Goal: Transaction & Acquisition: Purchase product/service

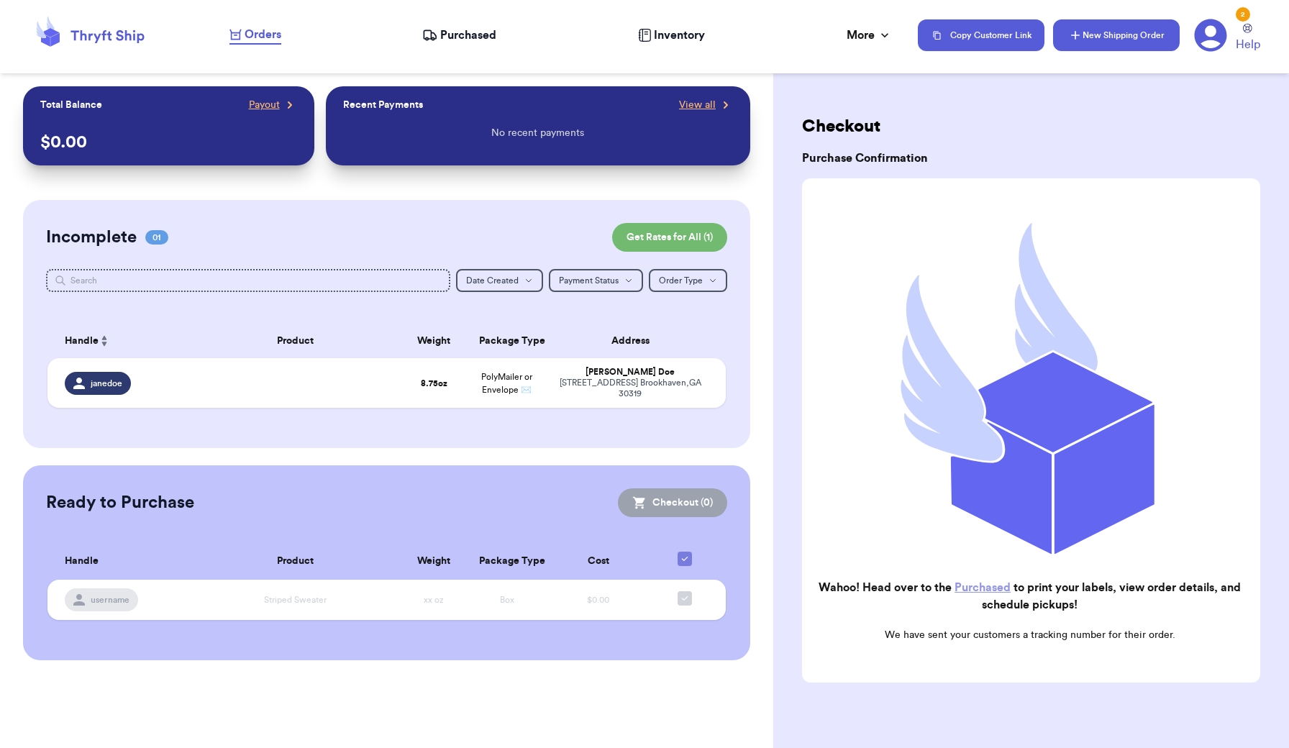
click at [1079, 27] on button "New Shipping Order" at bounding box center [1116, 35] width 127 height 32
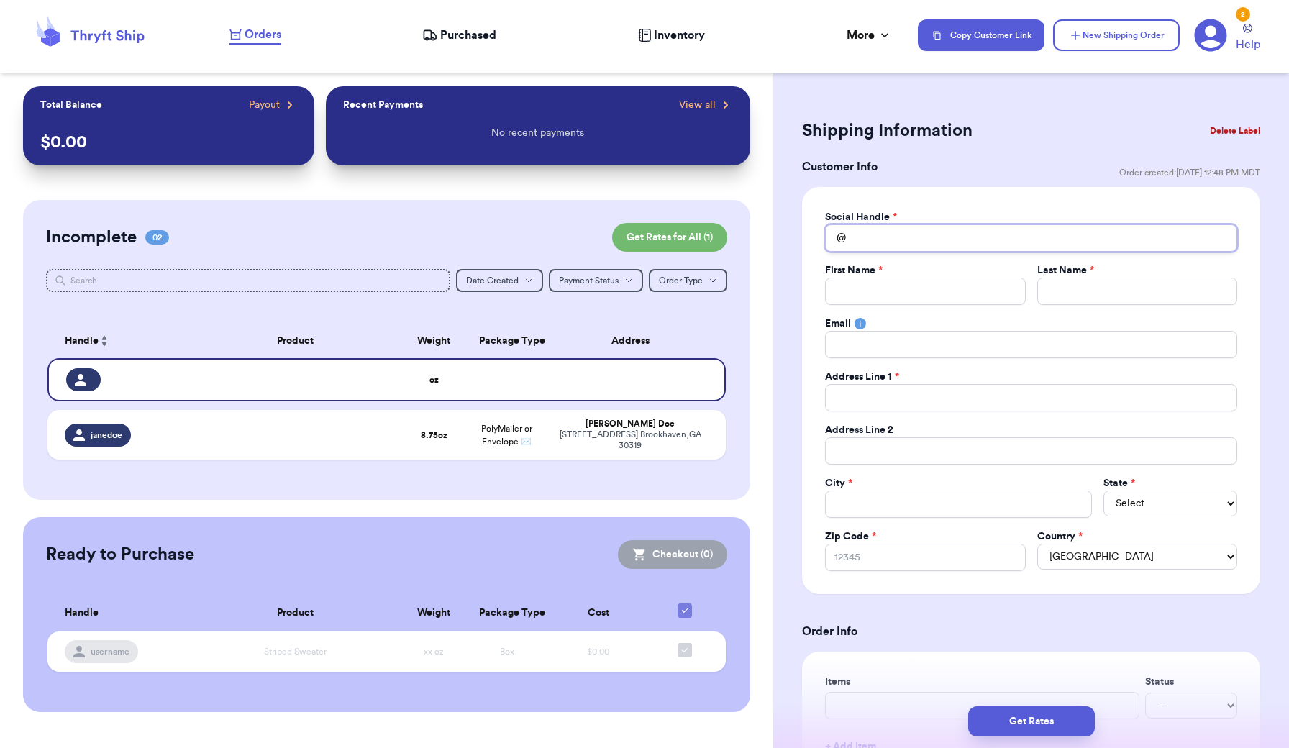
click at [935, 240] on input "Total Amount Paid" at bounding box center [1031, 237] width 412 height 27
click at [913, 310] on div "Social Handle * @ First Name * Last Name * Email Address Line 1 * Address Line …" at bounding box center [1031, 390] width 412 height 361
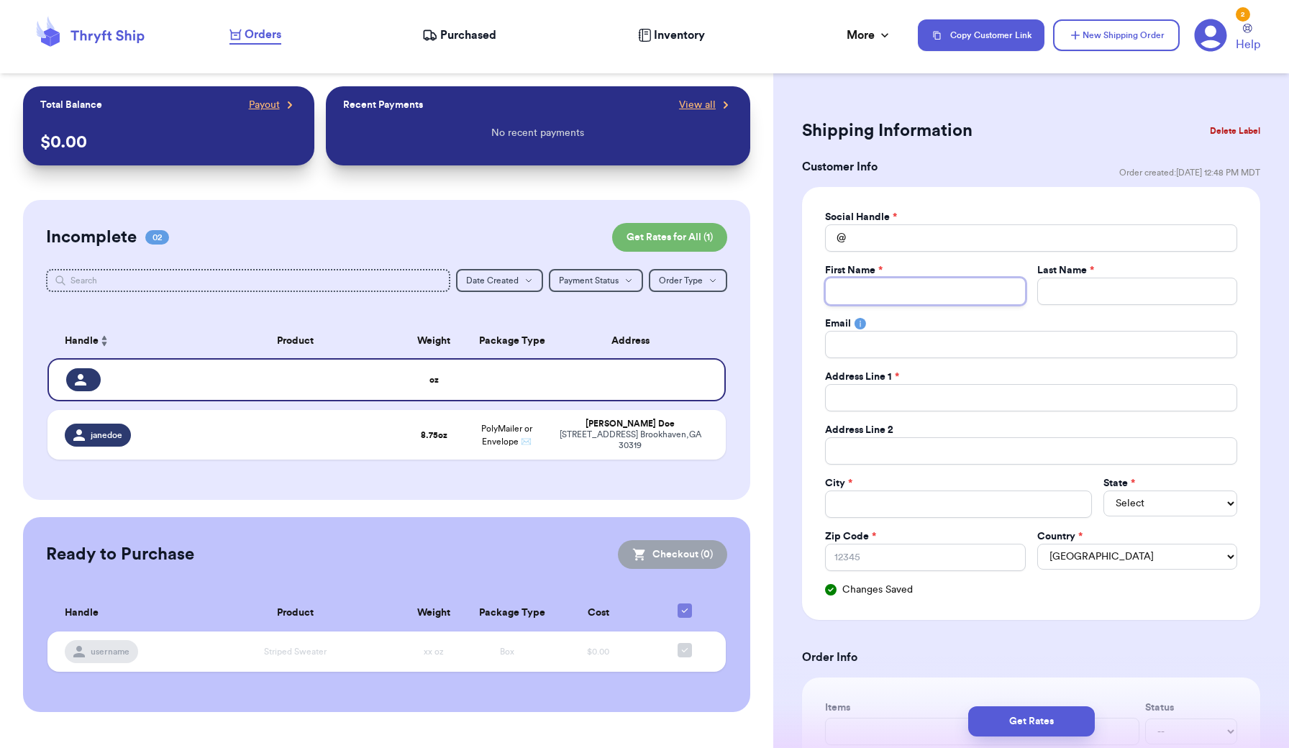
type input "S"
type input "Sa"
type input "Sar"
type input "[PERSON_NAME]"
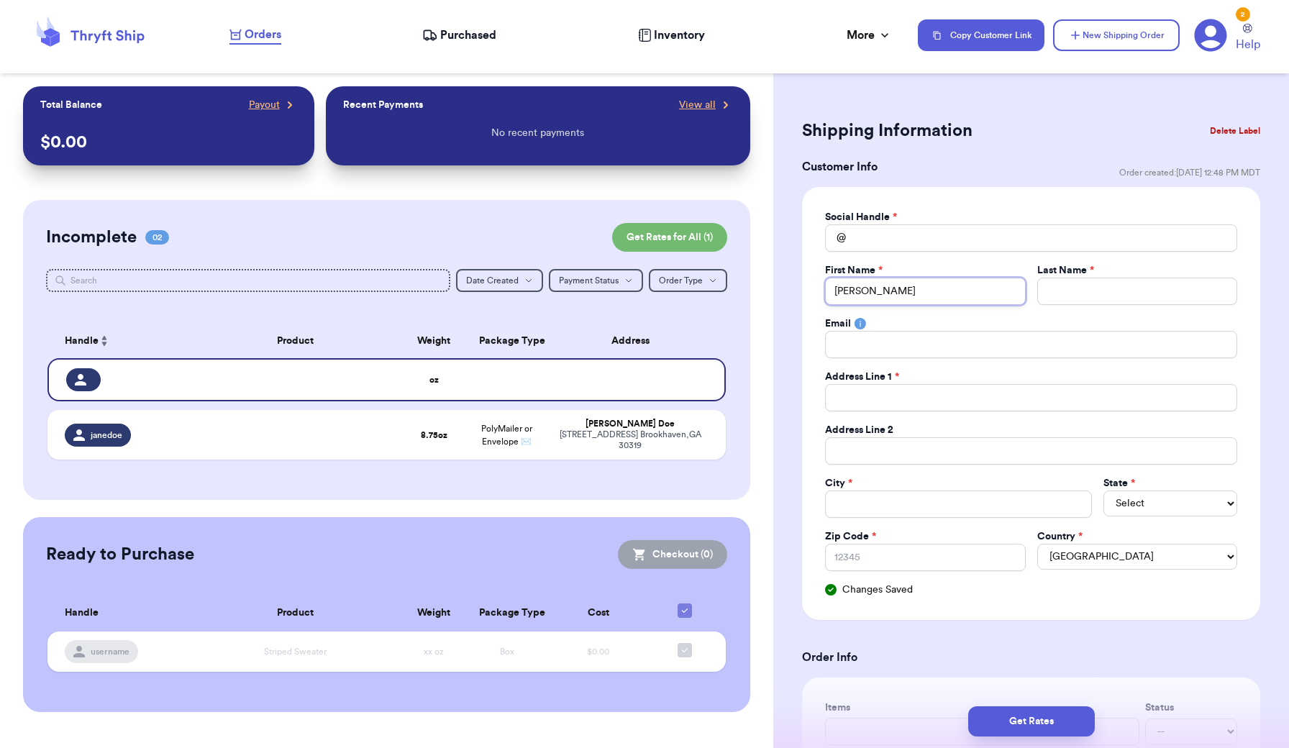
type input "[PERSON_NAME]"
type input "J"
type input "Jo"
type input "[PERSON_NAME]"
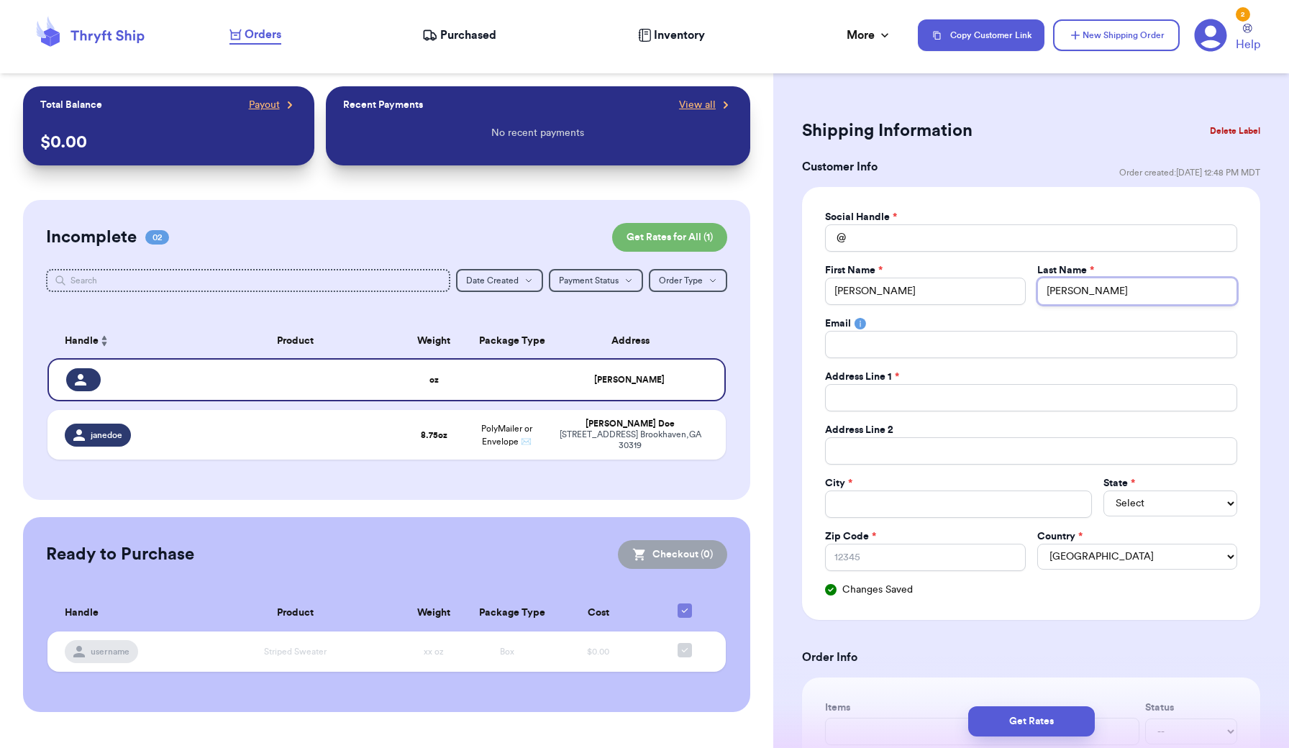
type input "[PERSON_NAME]"
type input "J"
type input "Jo"
type input "[PERSON_NAME]"
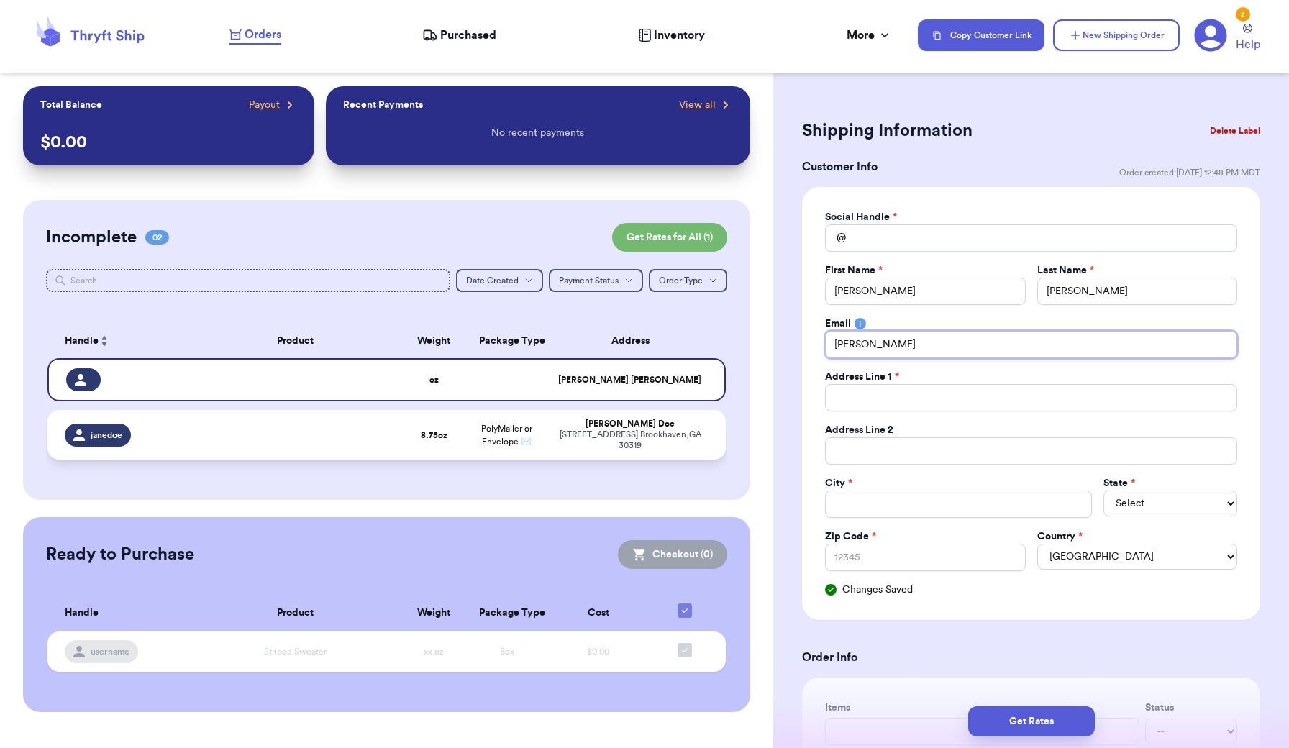
type input "[PERSON_NAME]"
type input "[PERSON_NAME]."
type input "[PERSON_NAME].E"
type input "[PERSON_NAME].El"
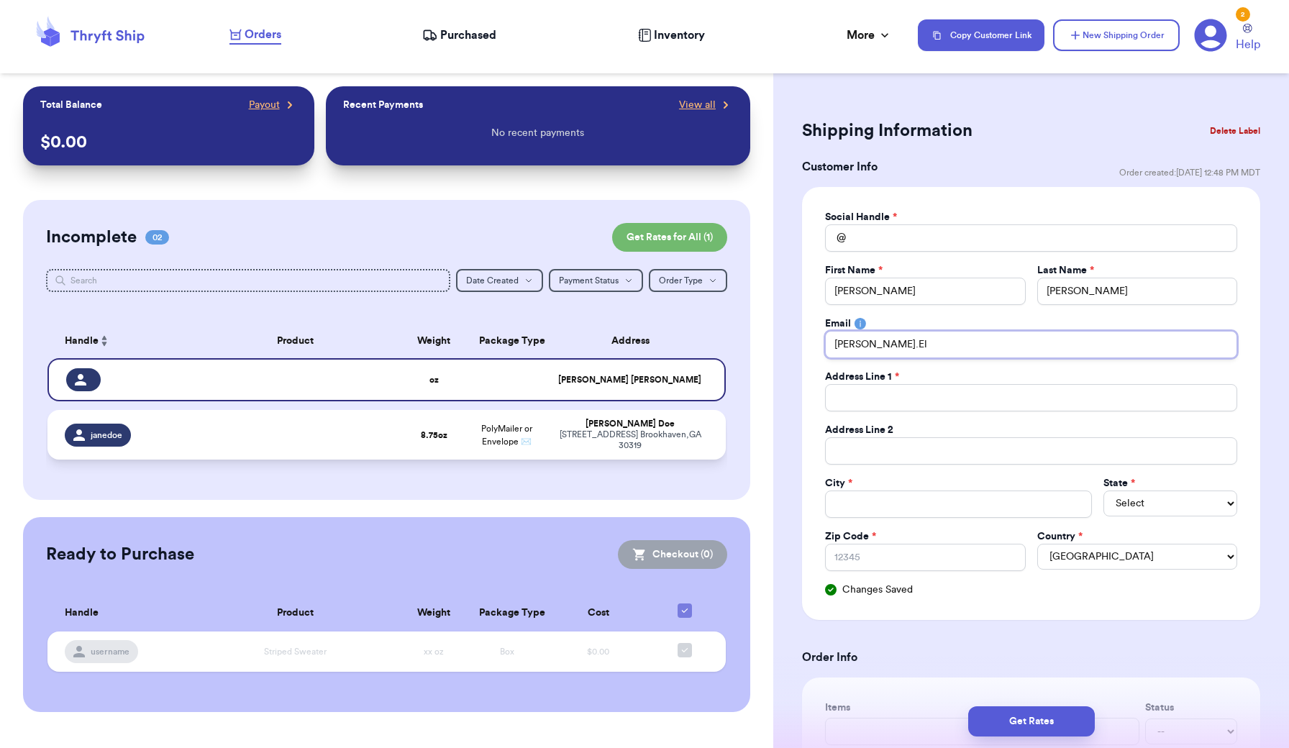
type input "[PERSON_NAME].[PERSON_NAME]"
type input "[PERSON_NAME].[PERSON_NAME]."
type input "[PERSON_NAME].[PERSON_NAME].s"
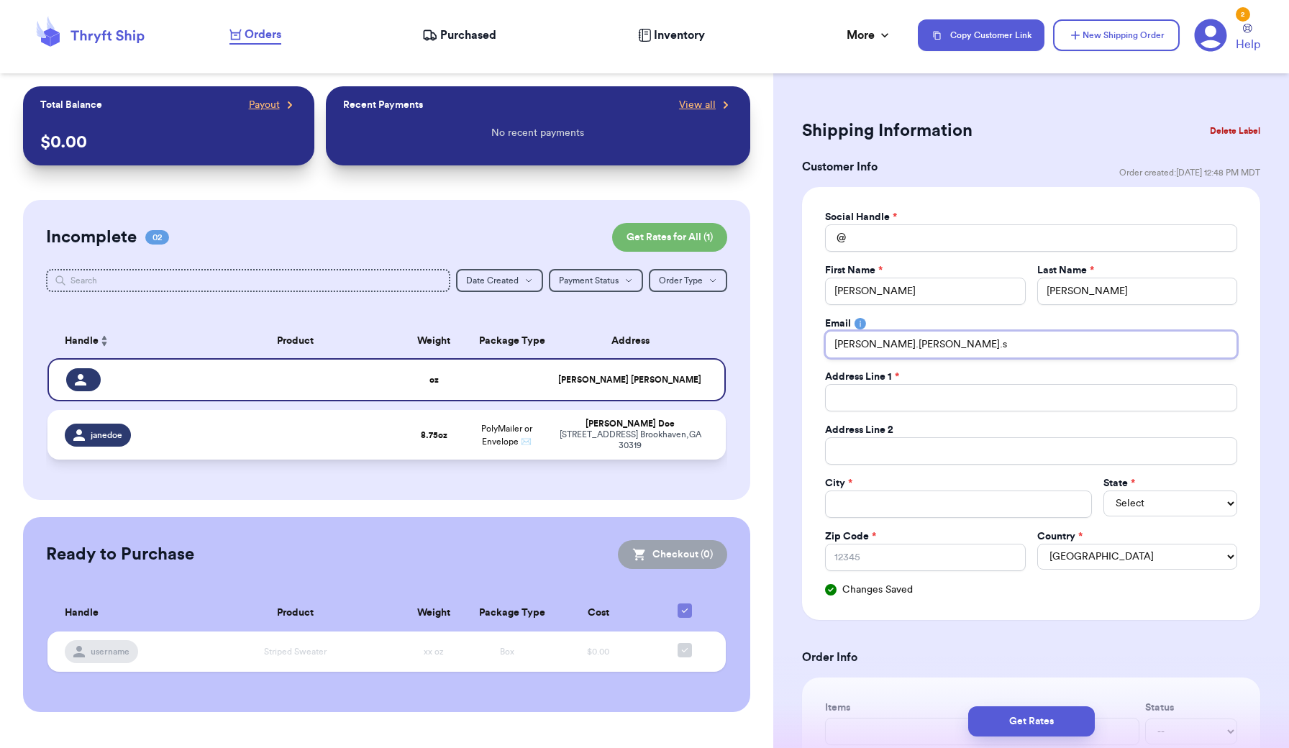
type input "[PERSON_NAME][DOMAIN_NAME][PERSON_NAME]"
type input "[PERSON_NAME].[PERSON_NAME].sar"
type input "[PERSON_NAME].[PERSON_NAME].[PERSON_NAME]"
type input "[PERSON_NAME].[PERSON_NAME].[PERSON_NAME]@"
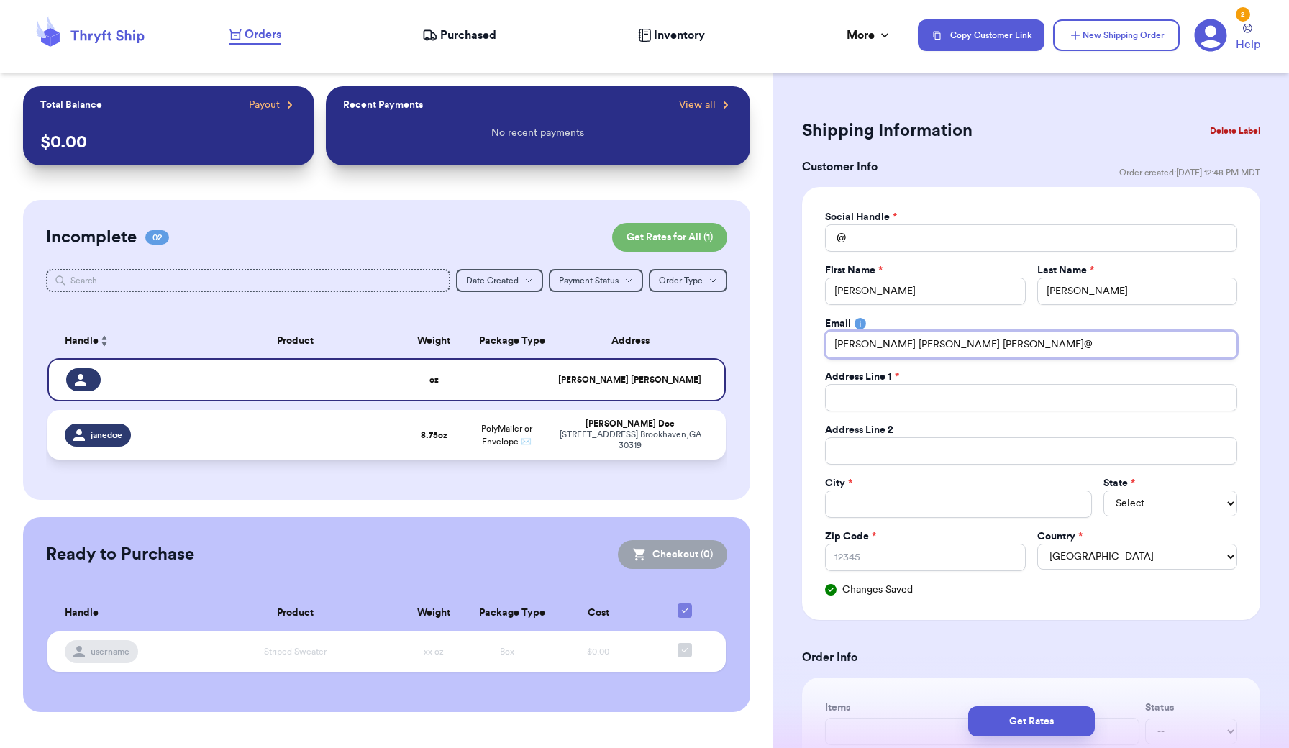
type input "[PERSON_NAME].[PERSON_NAME].[PERSON_NAME]@g"
type input "[PERSON_NAME].[PERSON_NAME].[PERSON_NAME]@gm"
type input "[PERSON_NAME].[PERSON_NAME].[PERSON_NAME]@gma"
type input "[PERSON_NAME].[PERSON_NAME].[PERSON_NAME]@gmai"
type input "[PERSON_NAME][EMAIL_ADDRESS][PERSON_NAME][PERSON_NAME]"
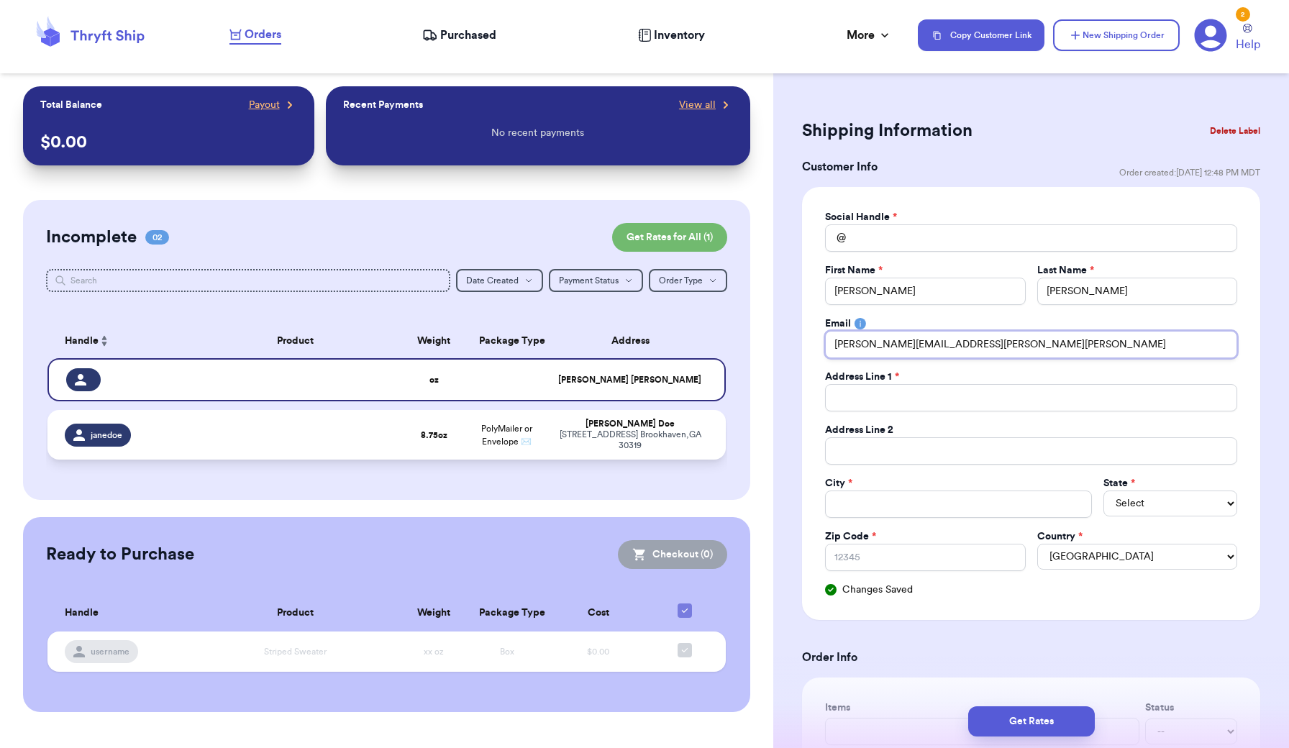
type input "[PERSON_NAME][EMAIL_ADDRESS][PERSON_NAME][PERSON_NAME]."
type input "[PERSON_NAME].[PERSON_NAME].[PERSON_NAME]@gmail.c"
type input "[PERSON_NAME][EMAIL_ADDRESS][PERSON_NAME][PERSON_NAME][DOMAIN_NAME]"
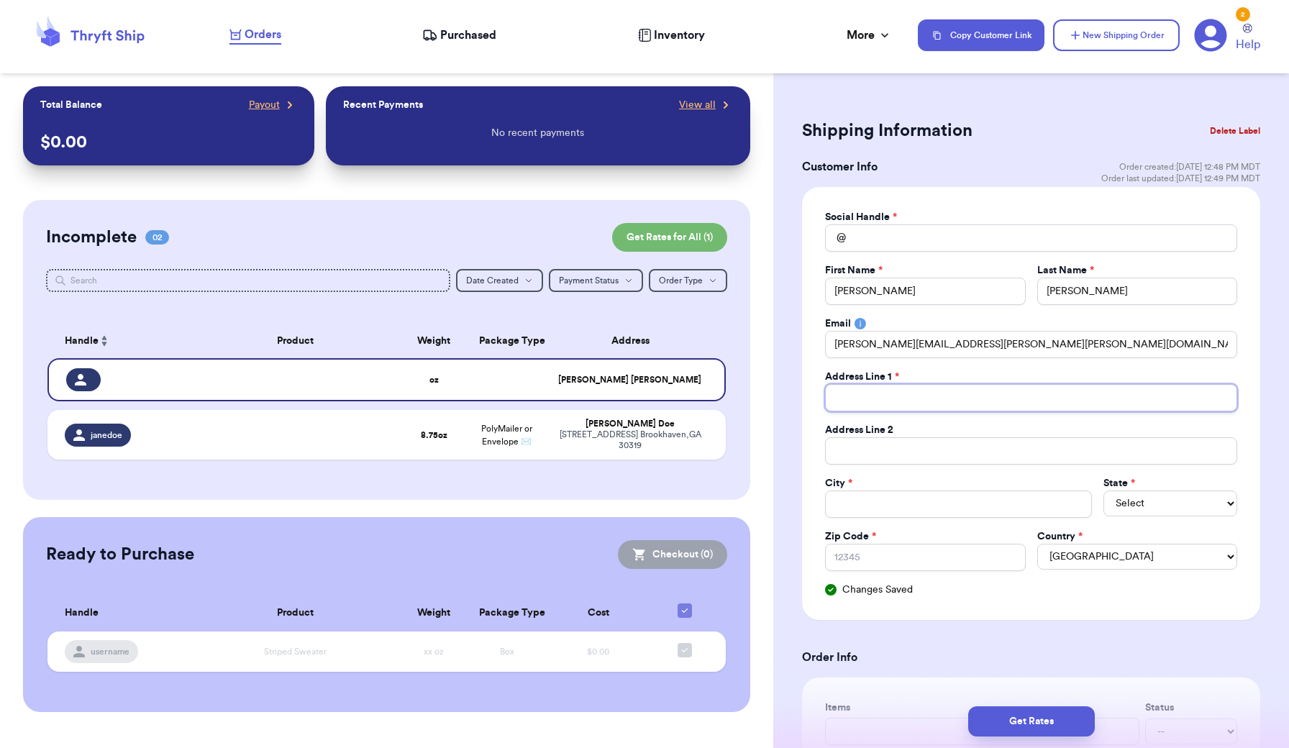
type input "2"
type input "27"
type input "273"
type input "2730"
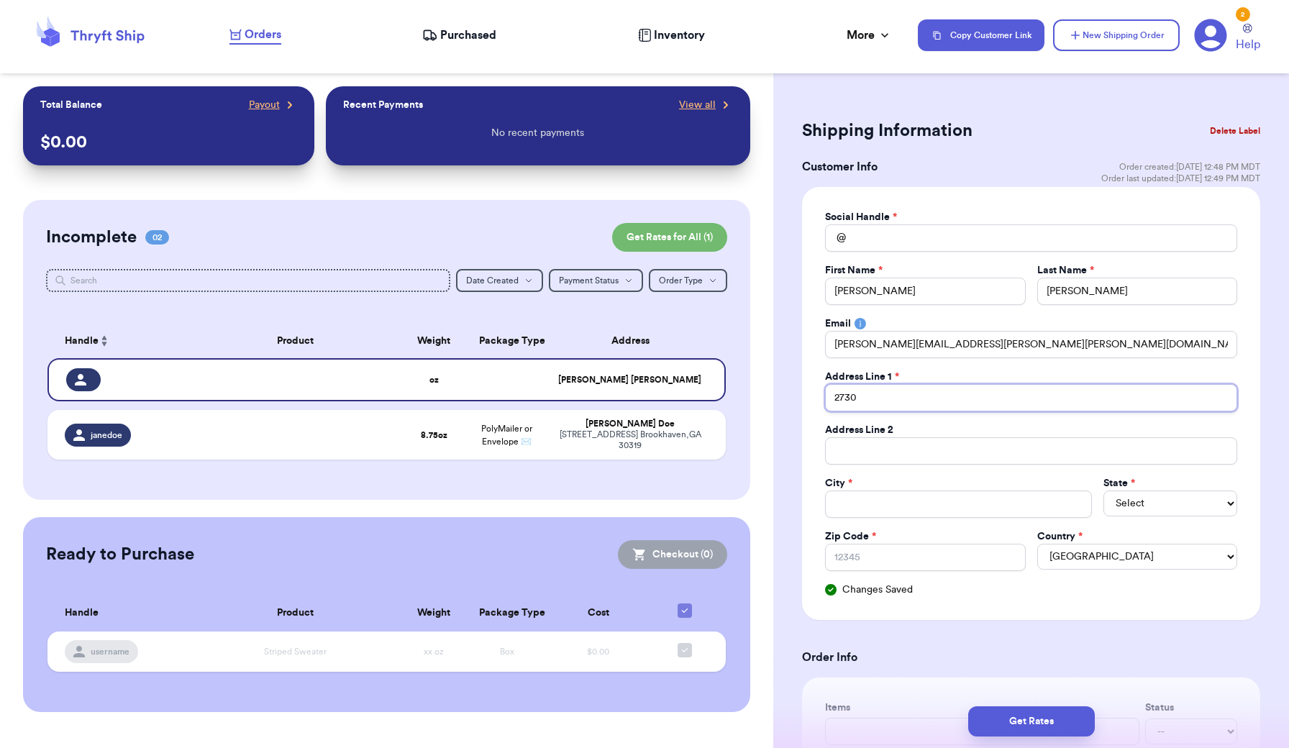
type input "2730 M"
type input "2730 Mo"
type input "2730 Mon"
type input "2730 [PERSON_NAME]"
type input "2730 Monum"
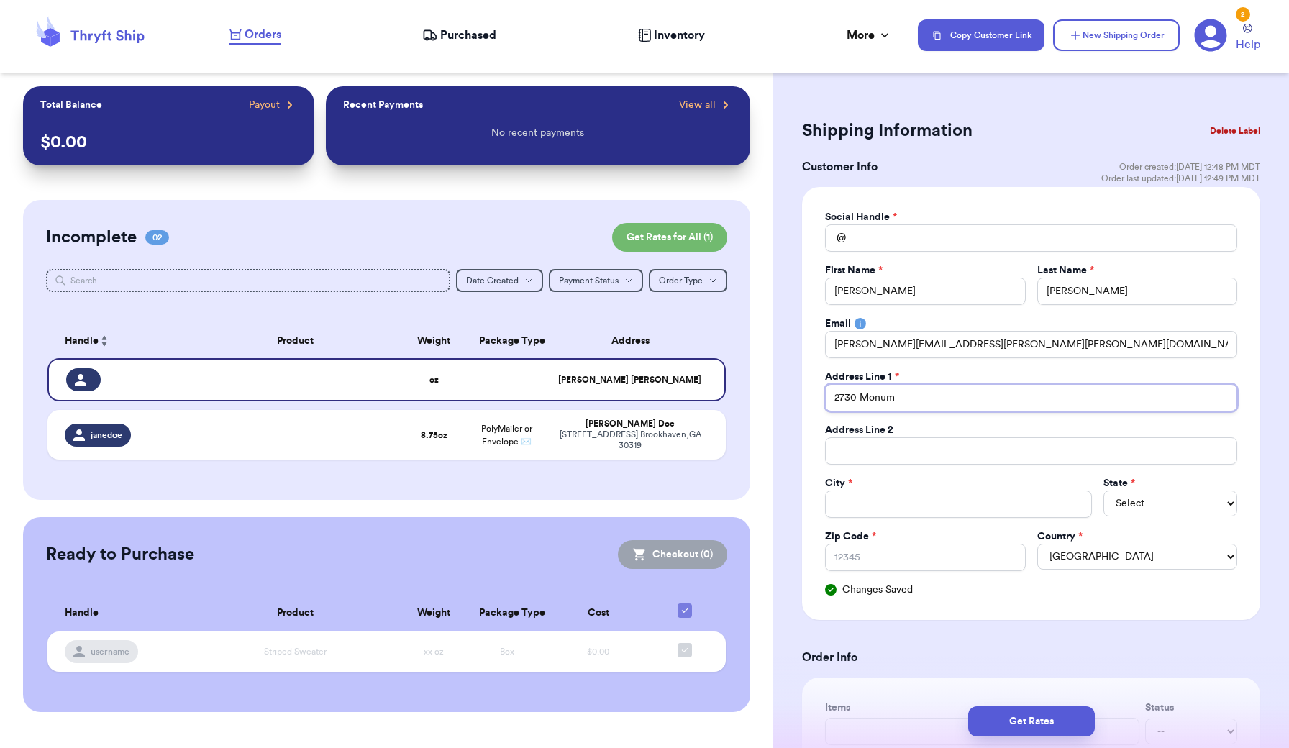
type input "2730 Monume"
type input "2730 Monumen"
type input "2730 Monument"
type input "2730 Monument C"
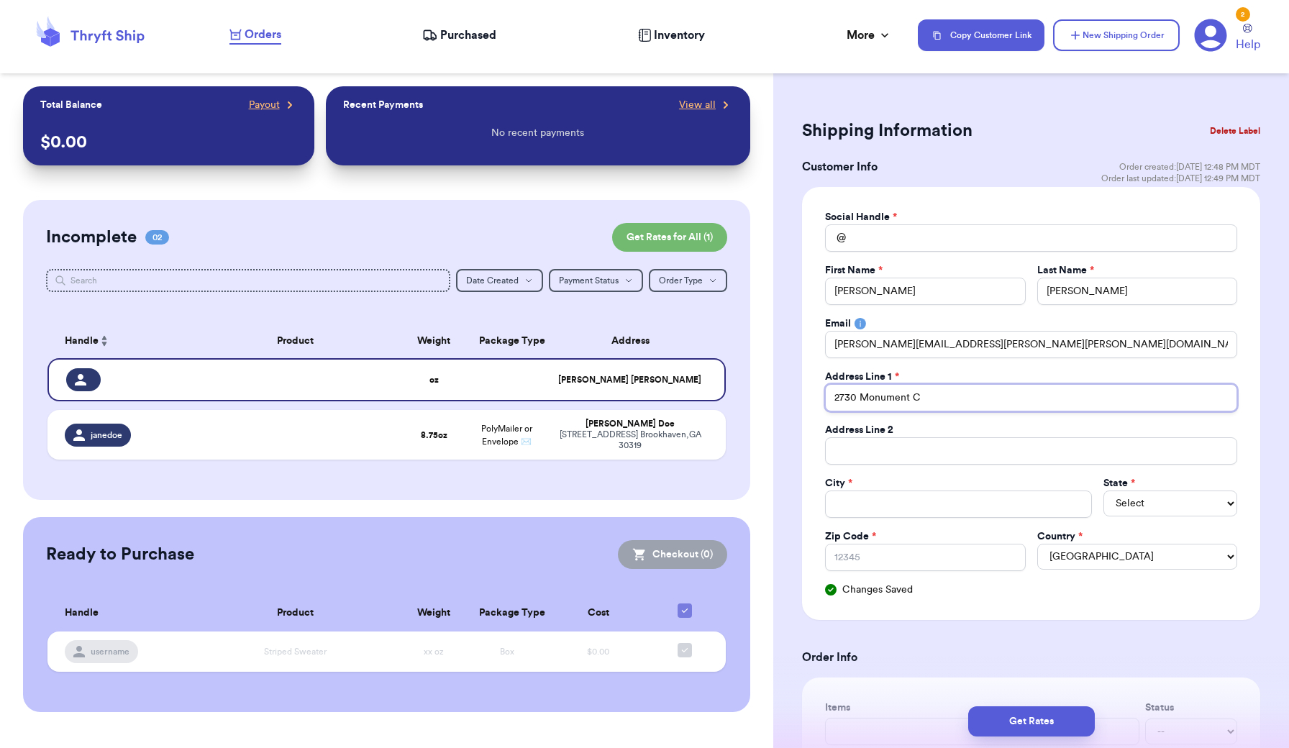
type input "[STREET_ADDRESS]"
type input "[STREET_ADDRESS],"
type input "[STREET_ADDRESS]"
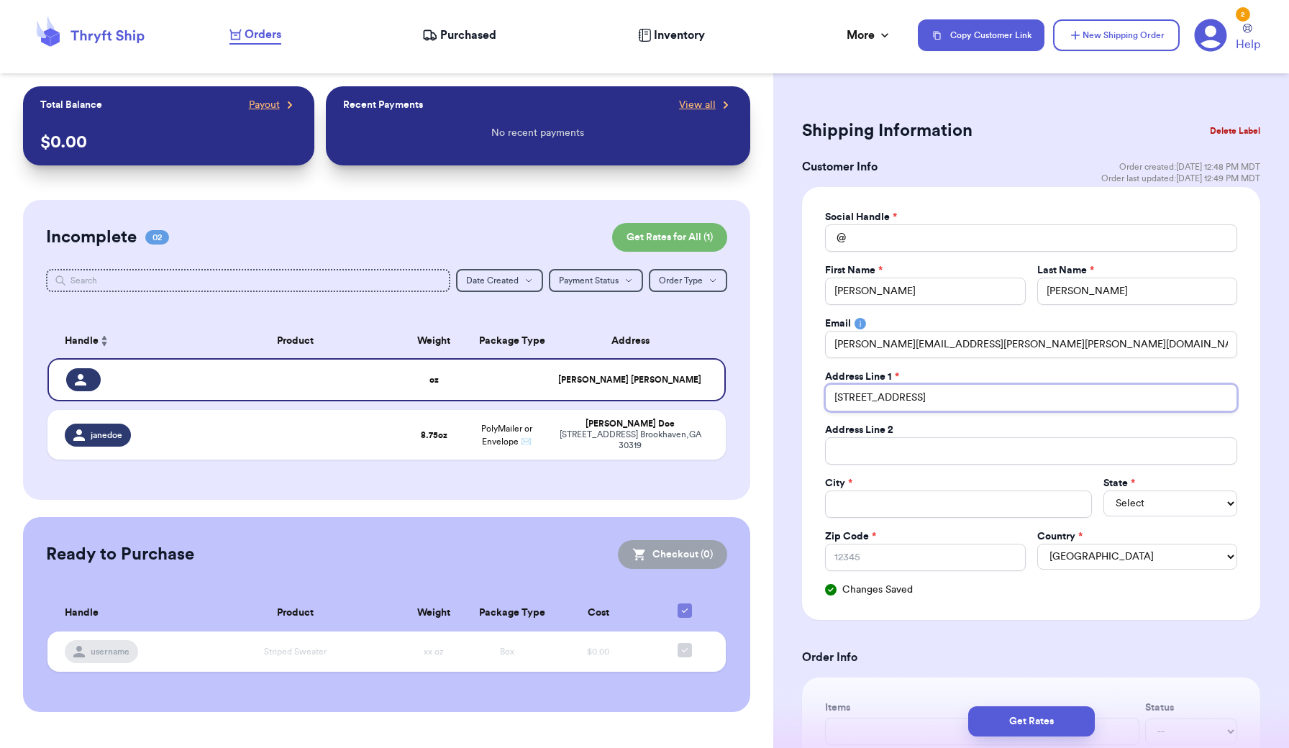
type input "[STREET_ADDRESS]"
type input "C"
type input "Co"
type input "Con"
type input "Conc"
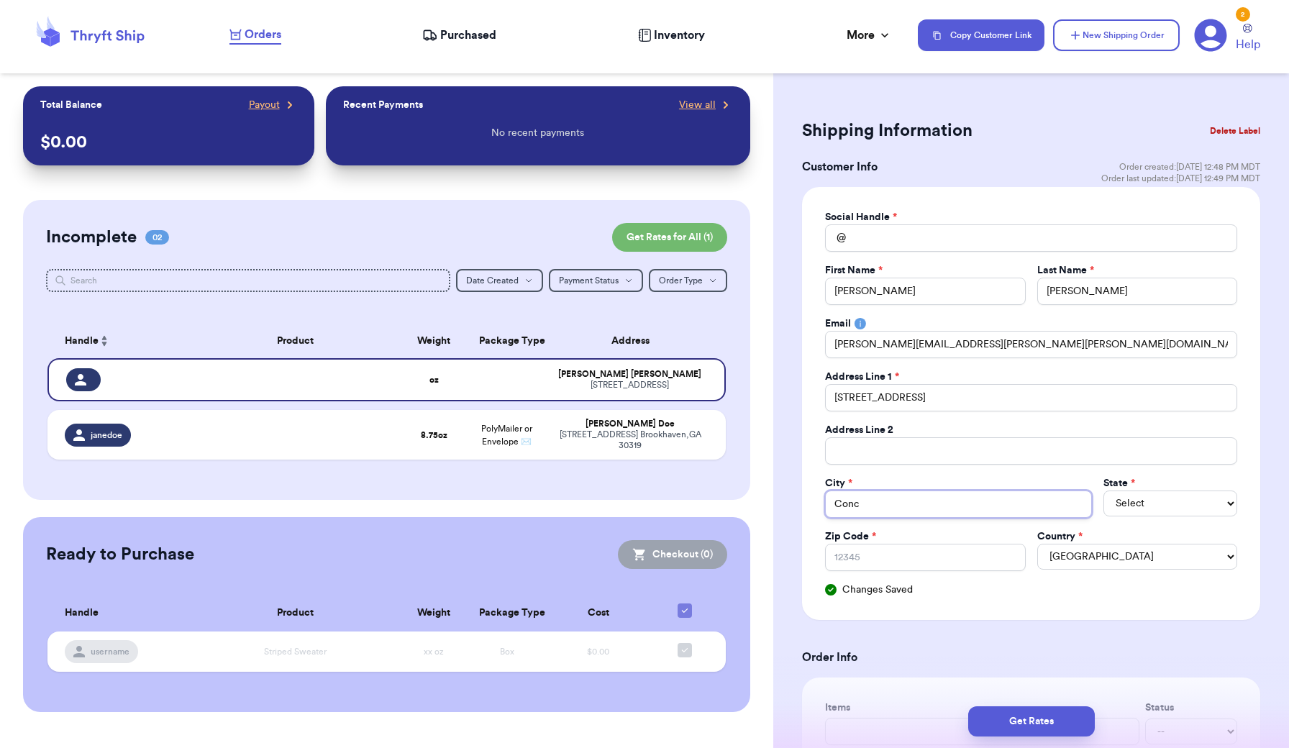
type input "Conco"
type input "Concor"
type input "[GEOGRAPHIC_DATA]"
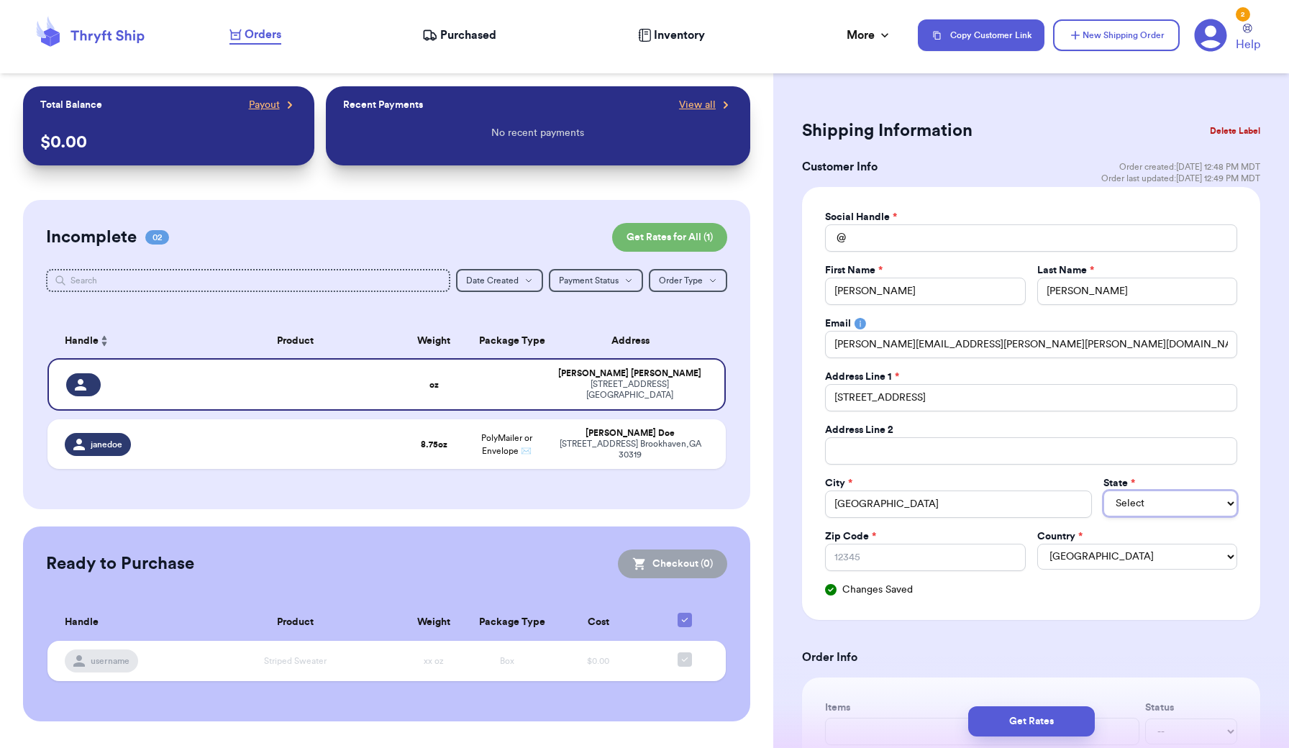
select select "CA"
type input "9"
type input "94"
type input "945"
type input "9452"
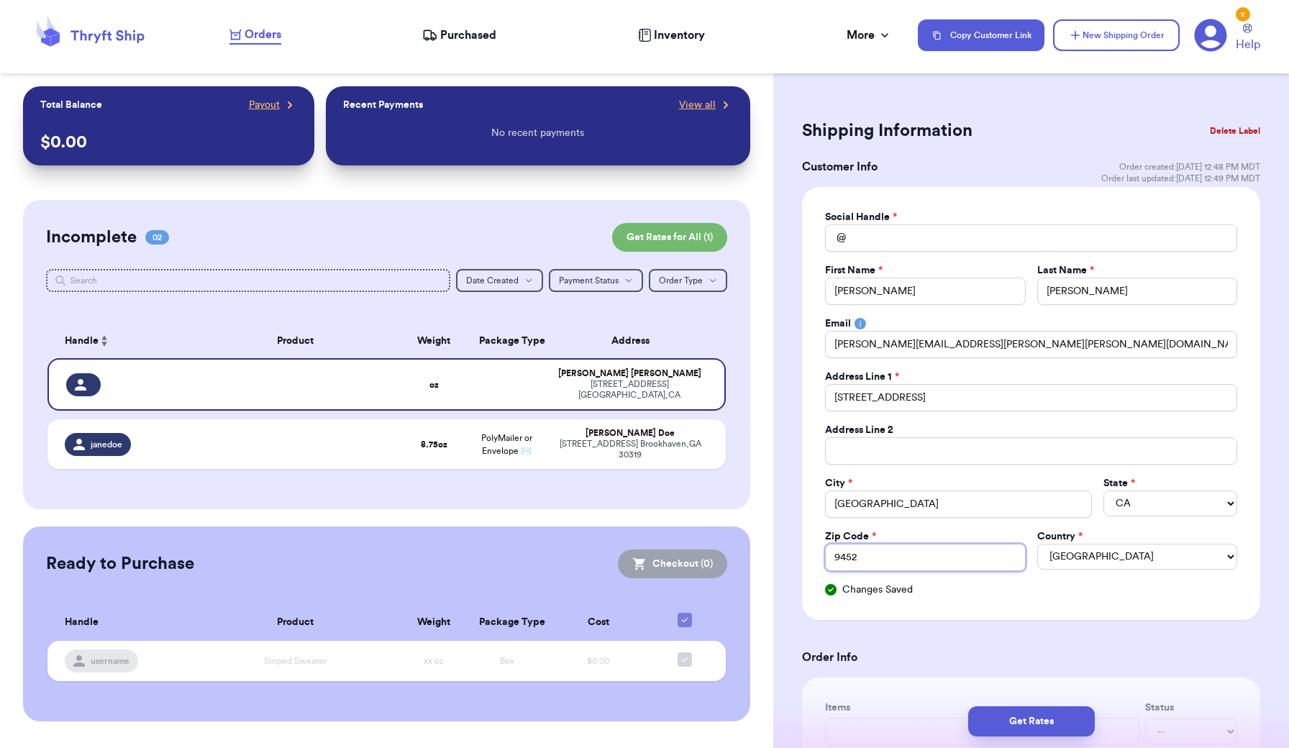
type input "94520"
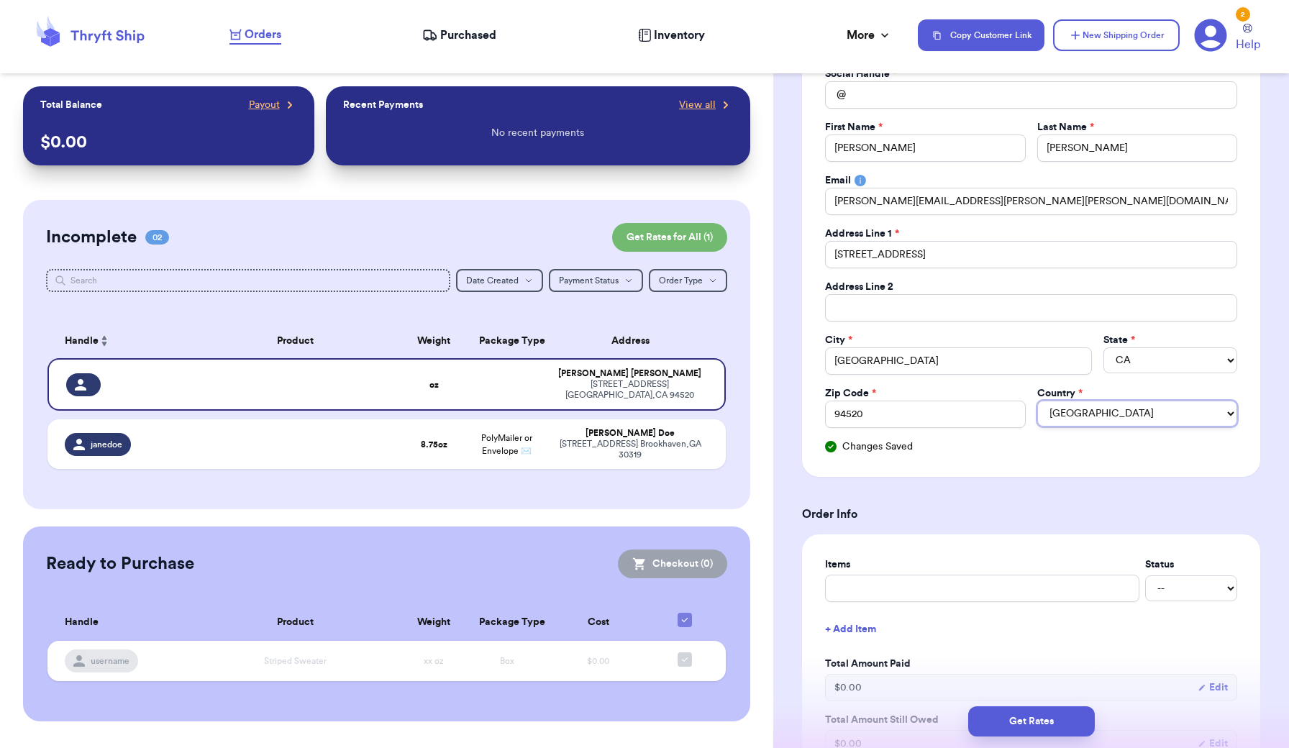
scroll to position [145, 0]
type input "M"
type input "Ma"
type input "Man"
type input "Mang"
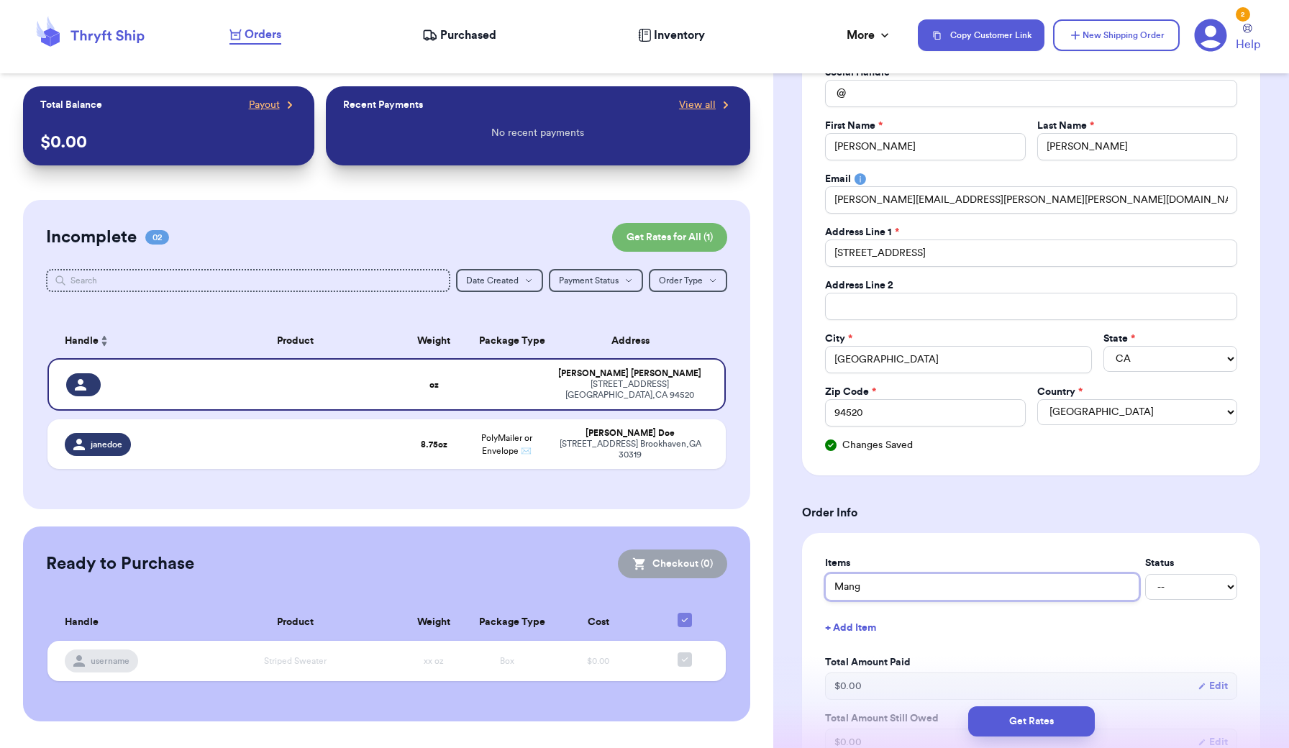
type input "Mango"
type input "Mango b"
type input "[PERSON_NAME]"
type input "Mango bod"
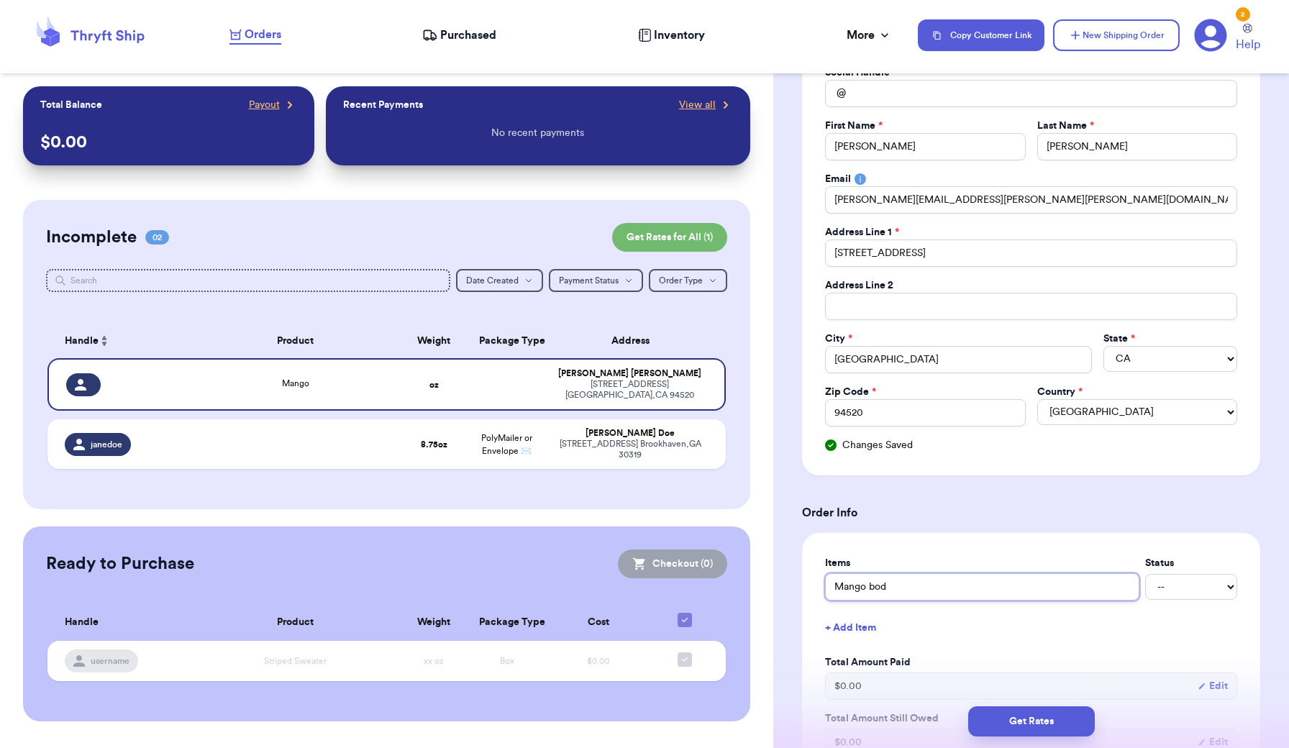
type input "Mango body"
type input "Mango bodyc"
type input "Mango bodyco"
type input "Mango bodycon"
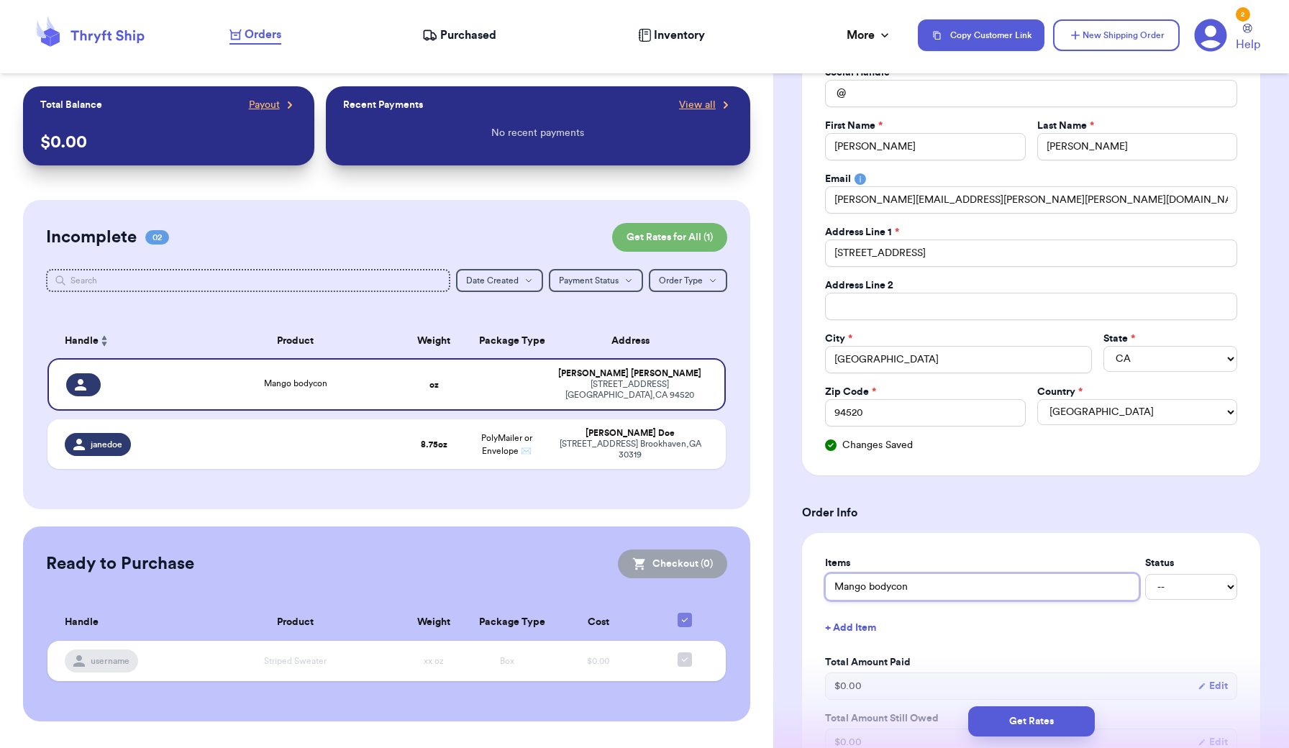
type input "Mango bodycon d"
type input "Mango bodycon dr"
type input "Mango bodycon dre"
type input "Mango bodycon dres"
type input "Mango bodycon dress"
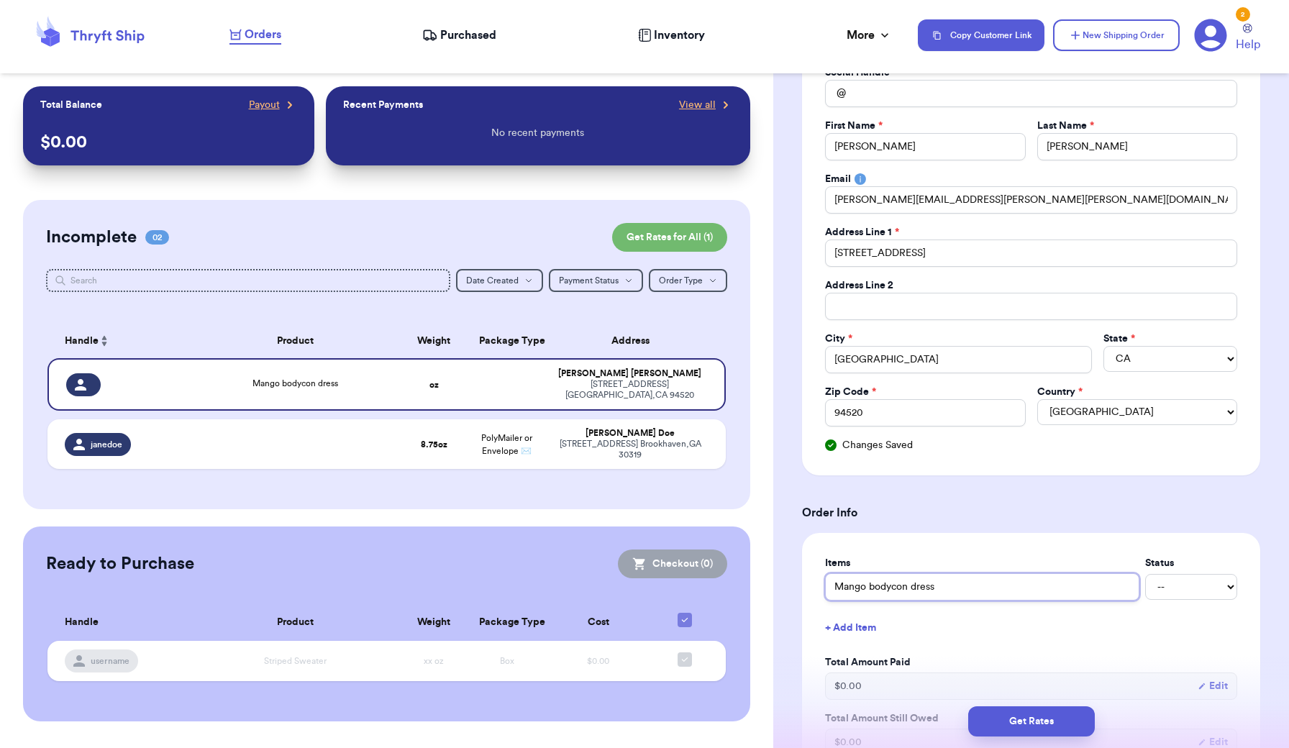
type input "Mango bodycon dress"
select select "paid"
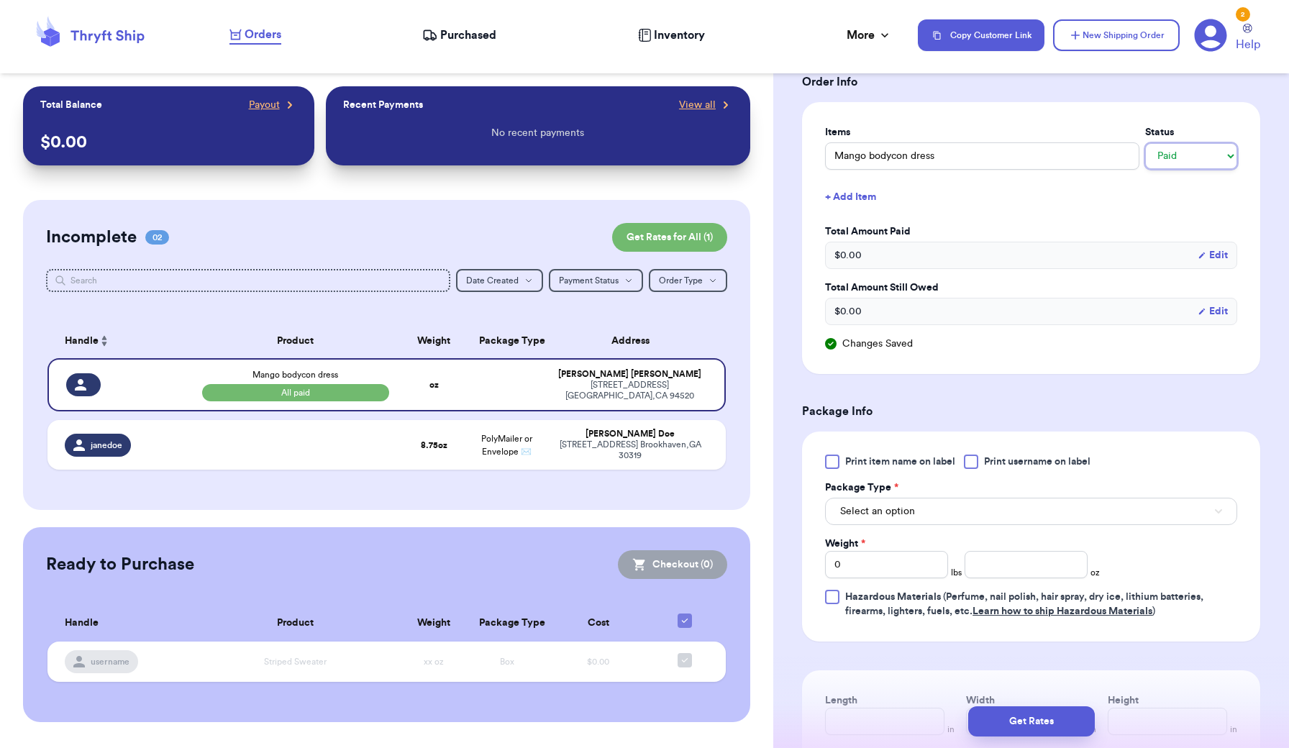
scroll to position [579, 0]
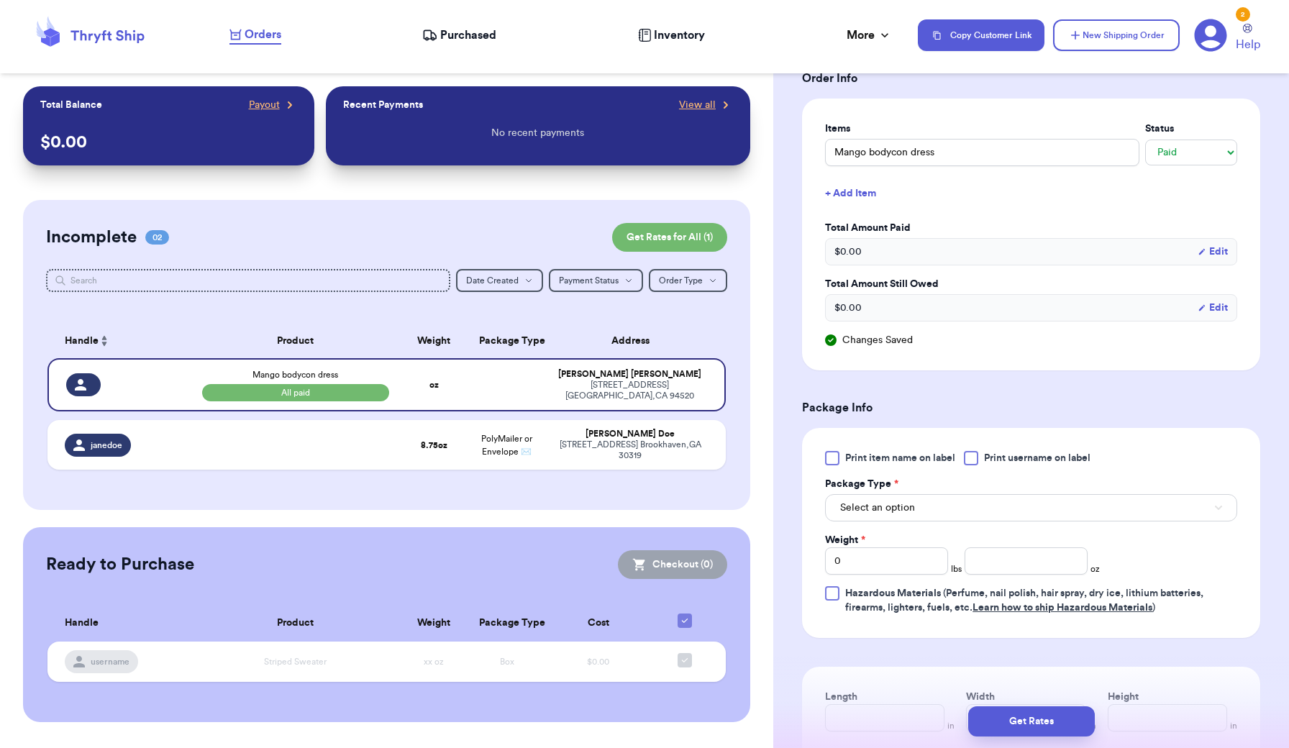
click at [1125, 498] on button "Select an option" at bounding box center [1031, 507] width 412 height 27
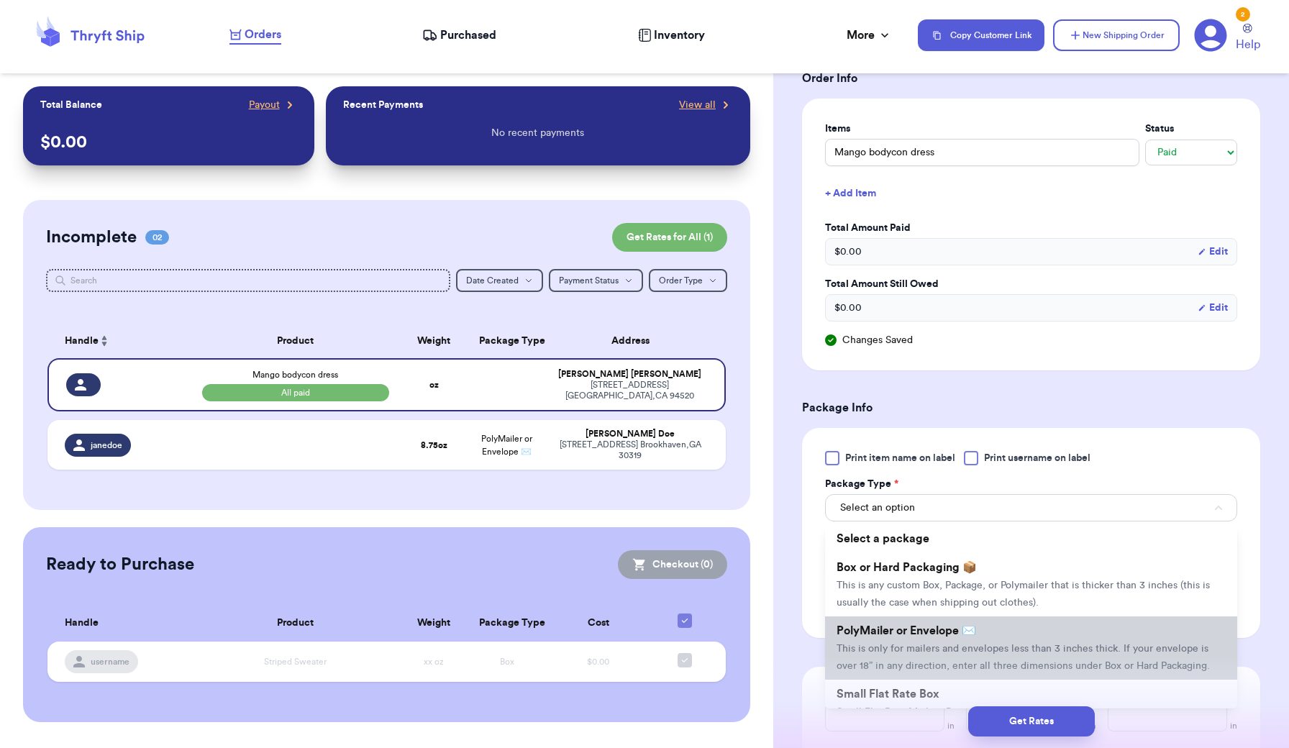
click at [976, 636] on span "PolyMailer or Envelope ✉️" at bounding box center [905, 631] width 139 height 12
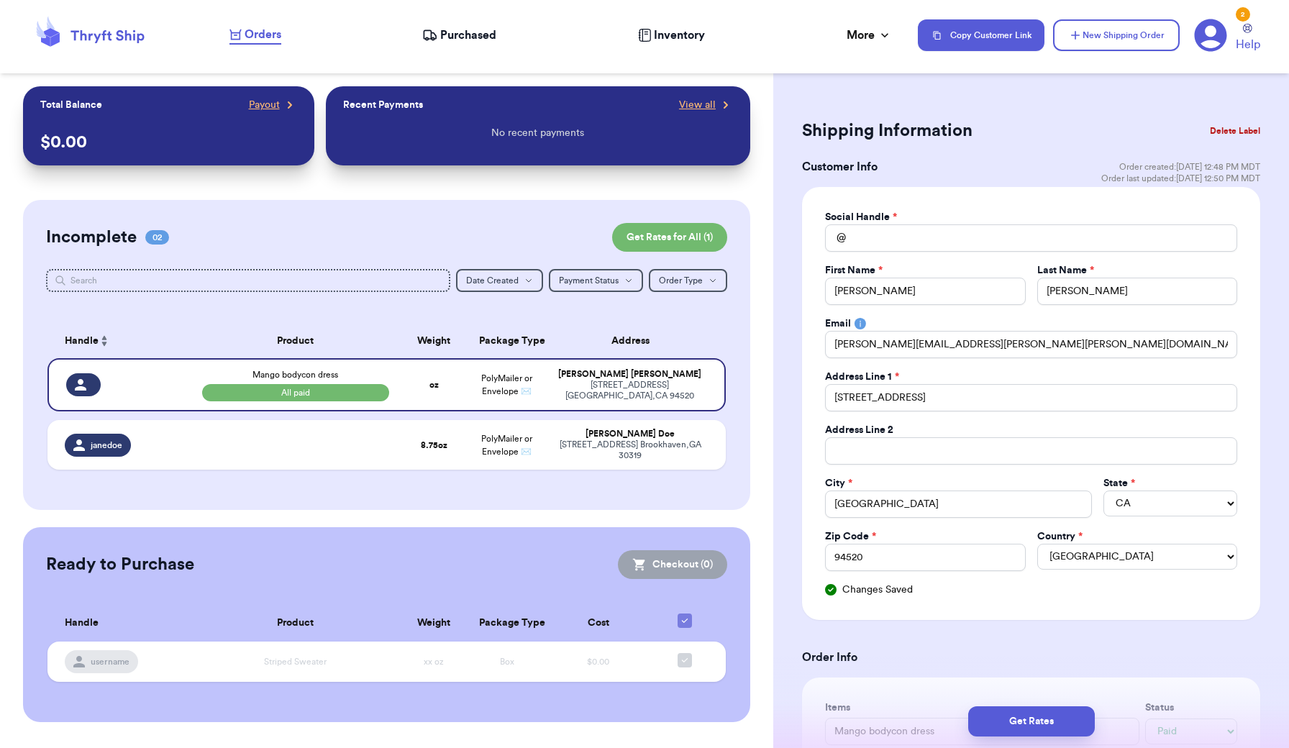
scroll to position [0, 0]
click at [884, 233] on input "Total Amount Paid" at bounding box center [1031, 237] width 412 height 27
type input "s"
type input "sr"
type input "sra"
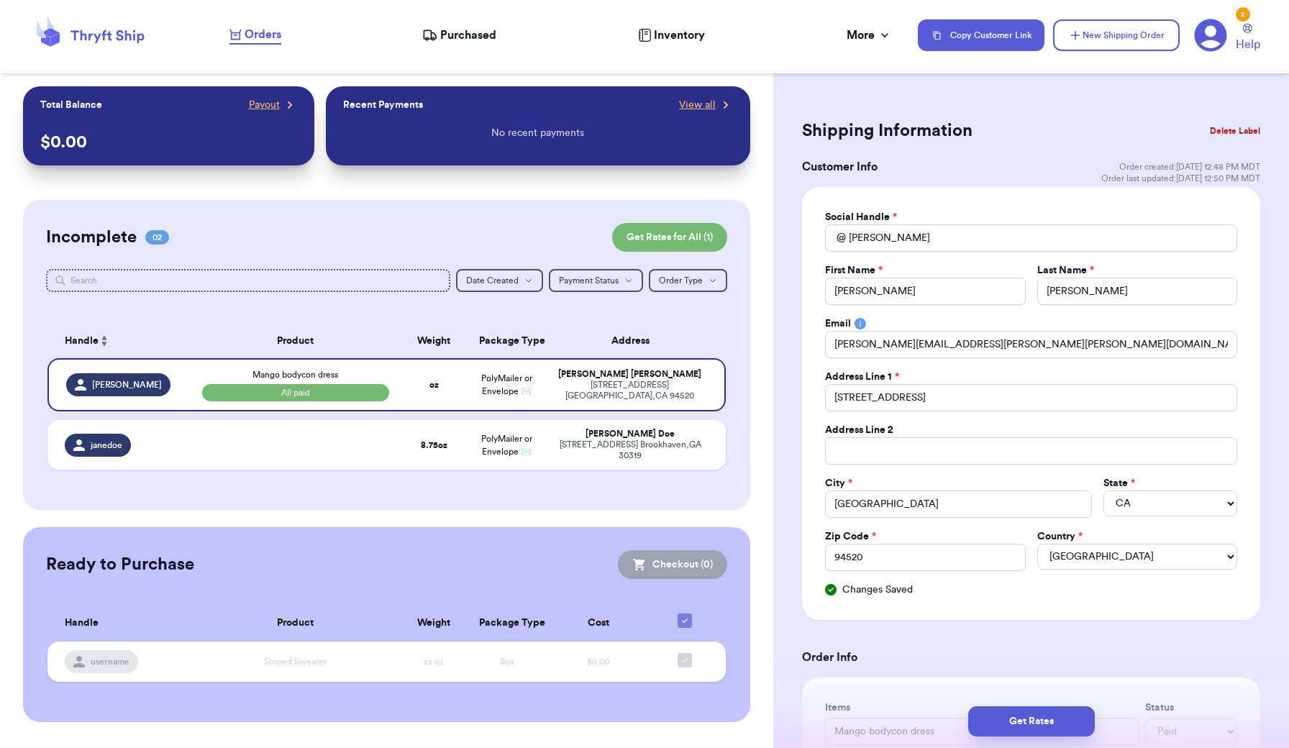
click at [979, 265] on div "First Name *" at bounding box center [925, 270] width 200 height 14
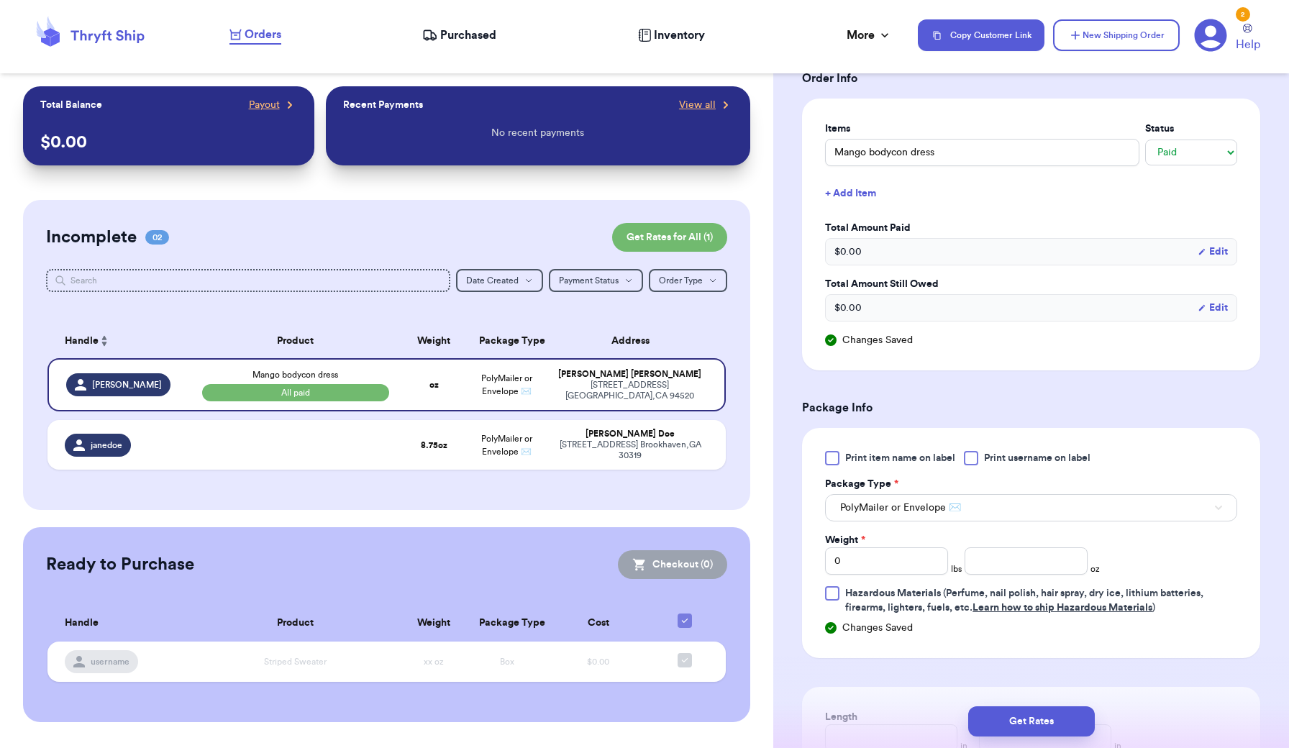
scroll to position [582, 0]
click at [930, 558] on input "0" at bounding box center [886, 557] width 123 height 27
click at [1072, 646] on div "Print item name on label Print username on label Package Type * PolyMailer or E…" at bounding box center [1031, 540] width 458 height 230
click at [1040, 720] on button "Get Rates" at bounding box center [1031, 721] width 127 height 30
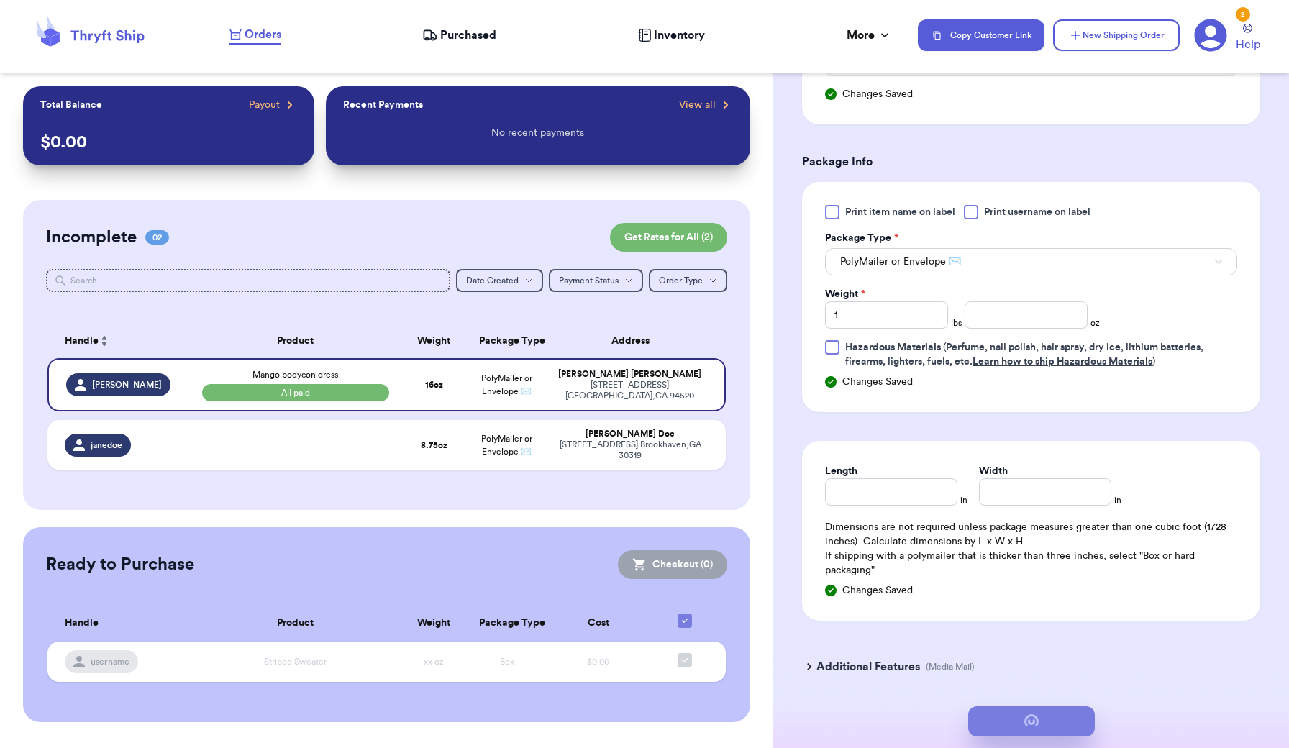
scroll to position [0, 0]
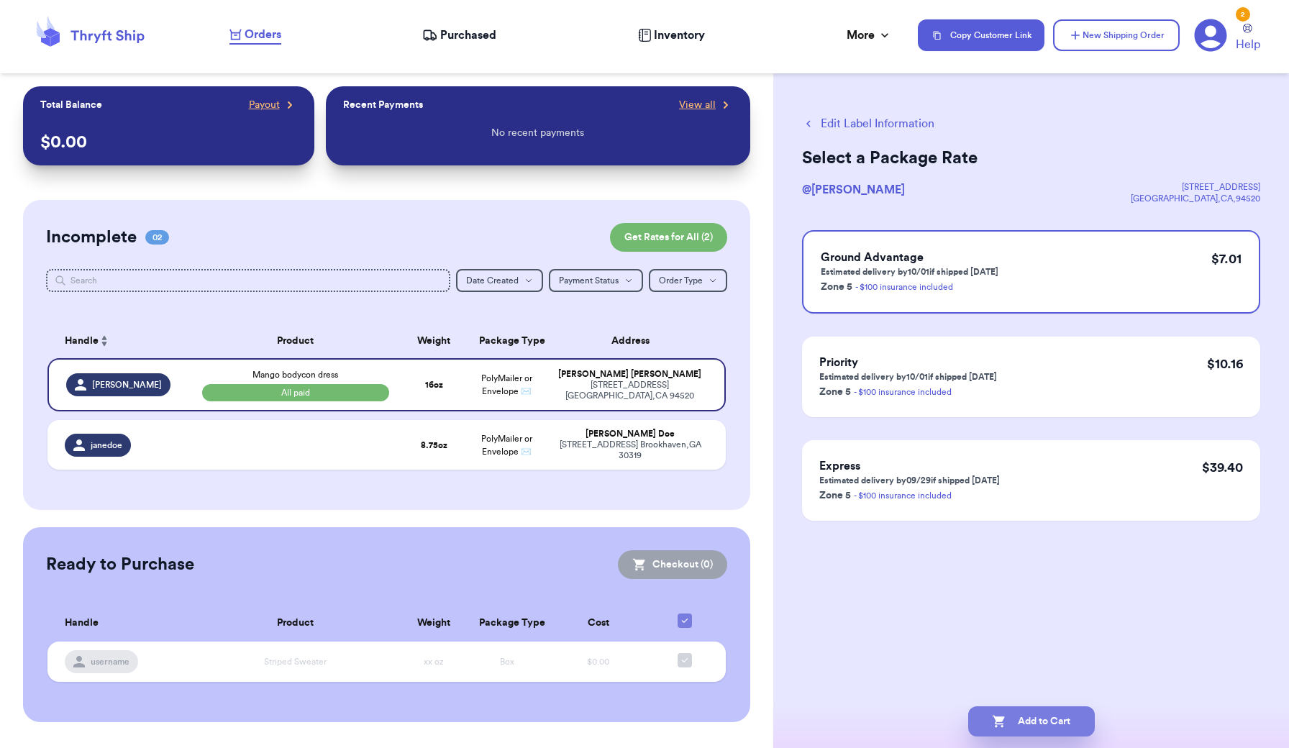
click at [1029, 732] on button "Add to Cart" at bounding box center [1031, 721] width 127 height 30
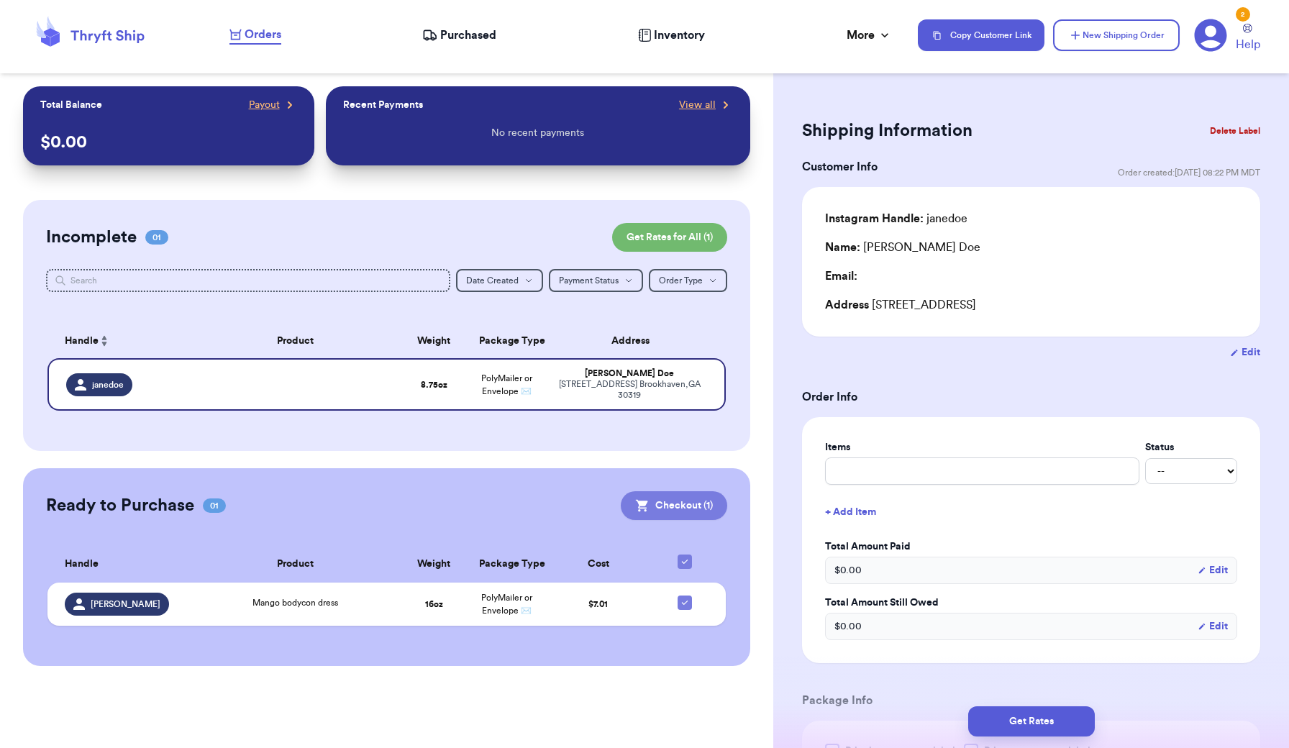
click at [669, 507] on button "Checkout ( 1 )" at bounding box center [674, 505] width 106 height 29
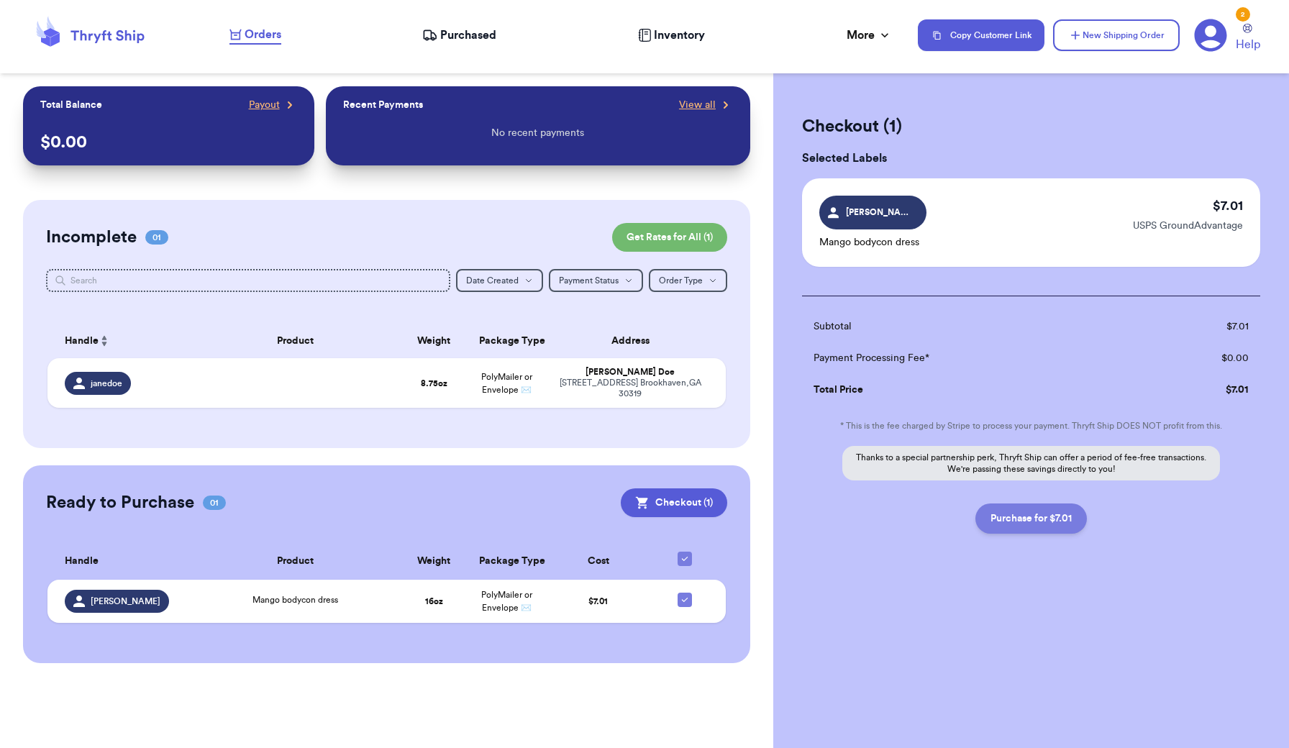
click at [1051, 517] on button "Purchase for $7.01" at bounding box center [1030, 518] width 111 height 30
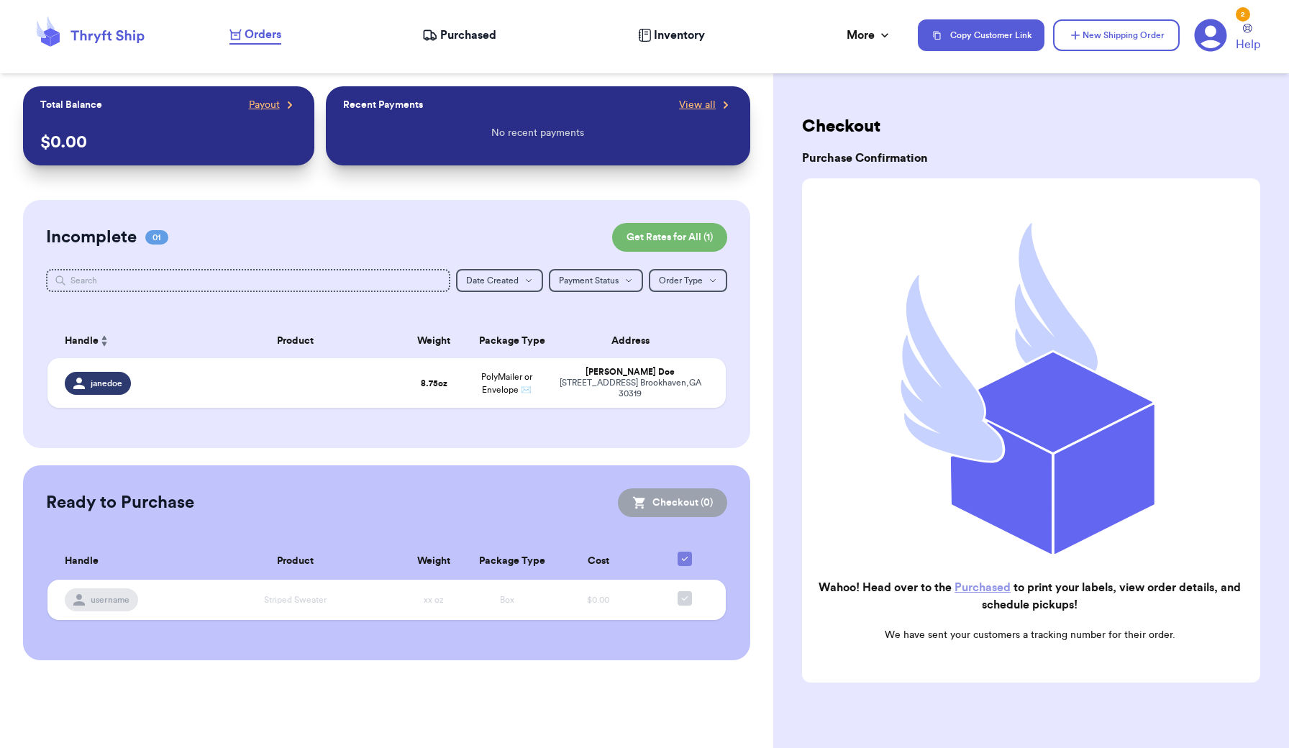
click at [990, 585] on link "Purchased" at bounding box center [982, 588] width 56 height 12
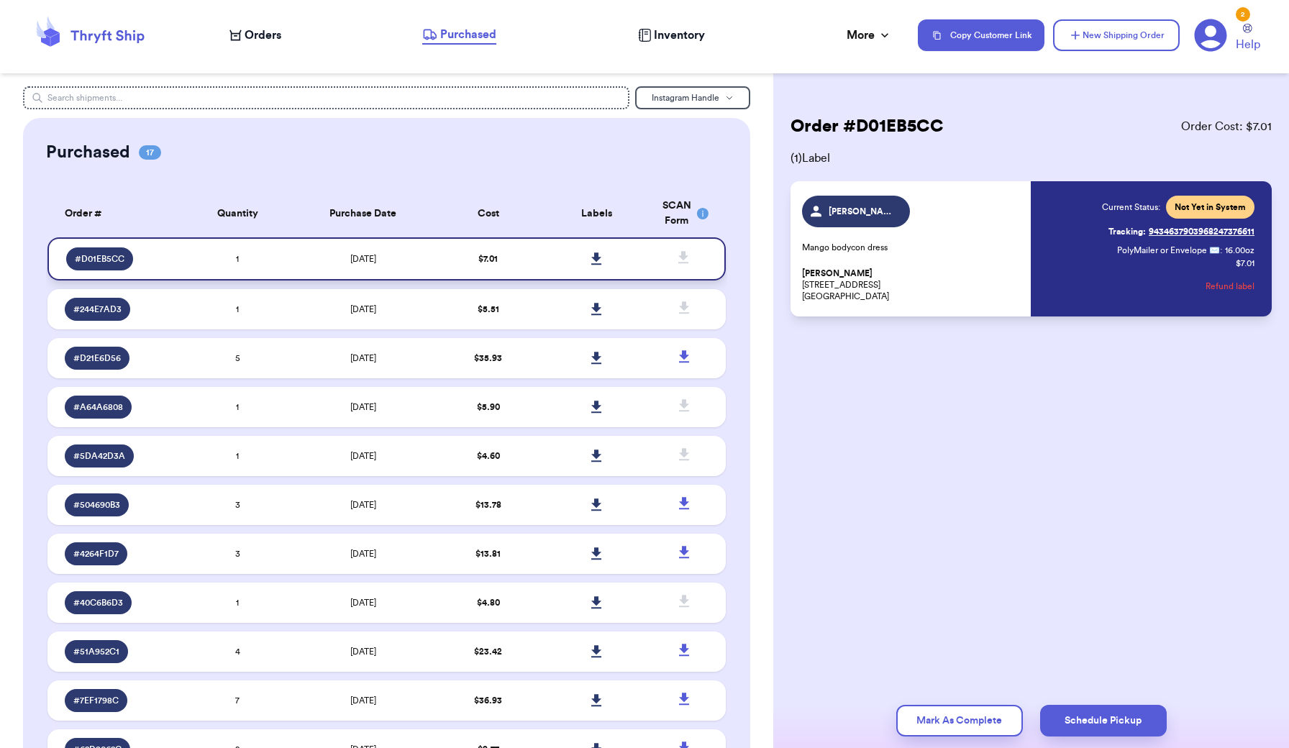
click at [598, 265] on icon at bounding box center [596, 258] width 10 height 12
